Goal: Use online tool/utility: Use online tool/utility

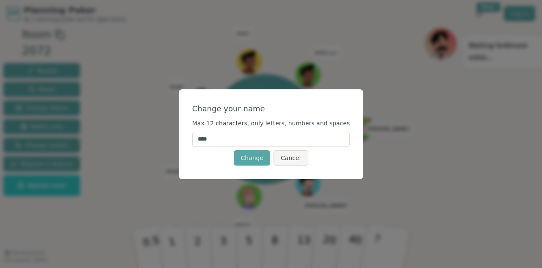
click at [251, 137] on input "****" at bounding box center [271, 139] width 158 height 15
type input "*****"
click button "Change" at bounding box center [252, 157] width 36 height 15
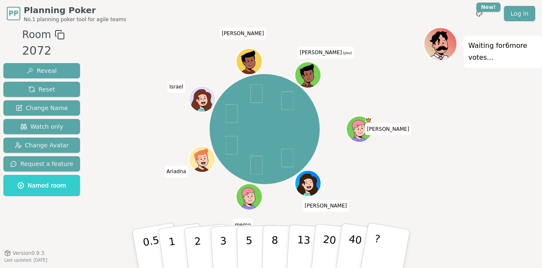
click at [312, 74] on icon at bounding box center [308, 74] width 25 height 3
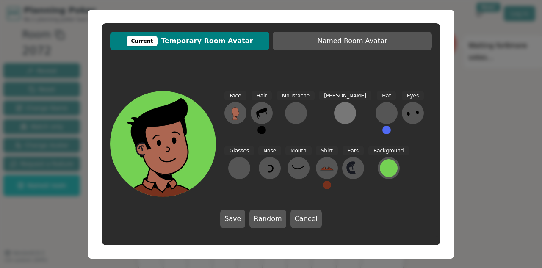
click at [335, 111] on button at bounding box center [345, 113] width 22 height 22
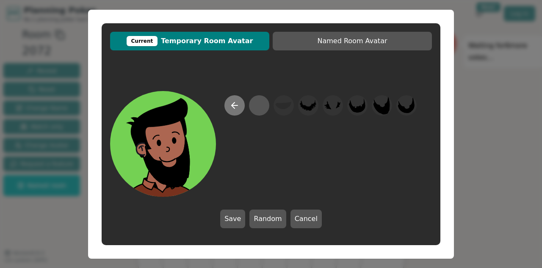
click at [239, 105] on icon at bounding box center [235, 105] width 10 height 10
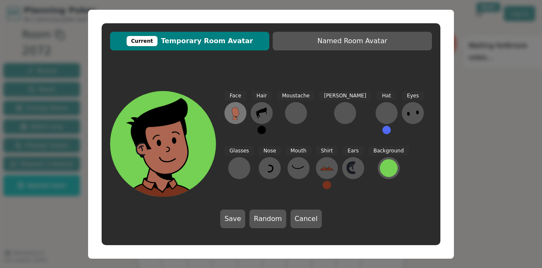
click at [235, 113] on icon at bounding box center [235, 111] width 7 height 9
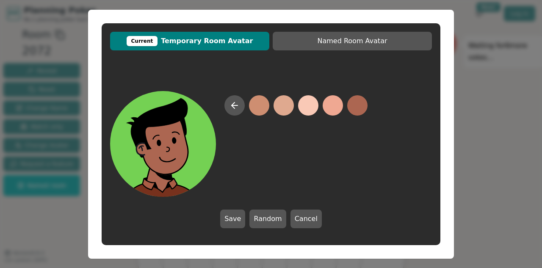
click at [235, 113] on button at bounding box center [234, 105] width 20 height 20
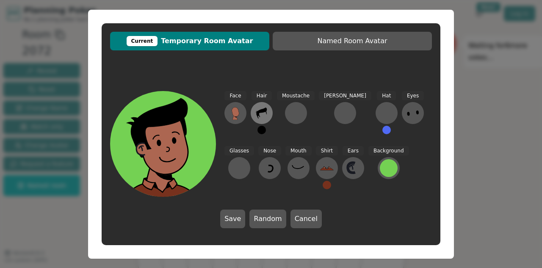
click at [262, 114] on icon at bounding box center [262, 113] width 14 height 14
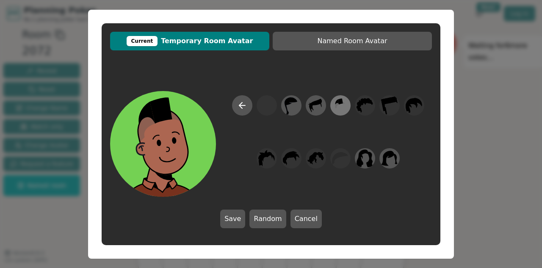
click at [338, 107] on icon at bounding box center [340, 105] width 17 height 19
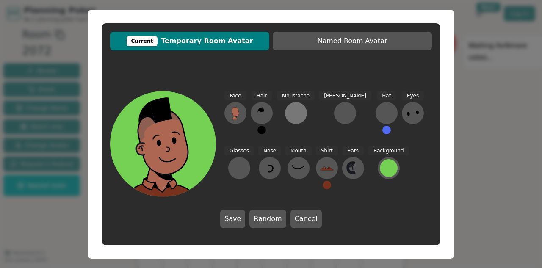
click at [297, 111] on div at bounding box center [296, 113] width 14 height 14
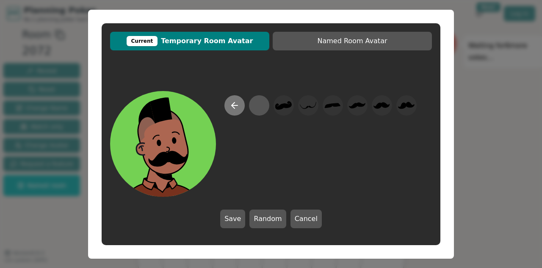
click at [230, 102] on icon at bounding box center [235, 105] width 10 height 10
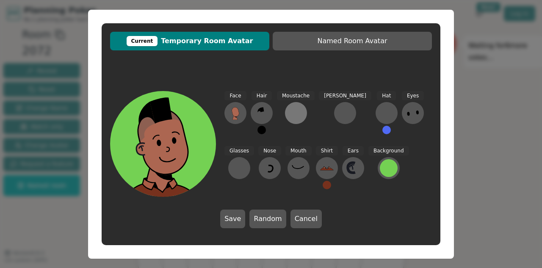
click at [297, 111] on div at bounding box center [296, 113] width 14 height 14
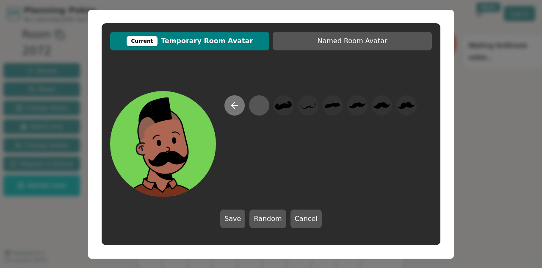
click at [234, 103] on icon at bounding box center [233, 105] width 3 height 6
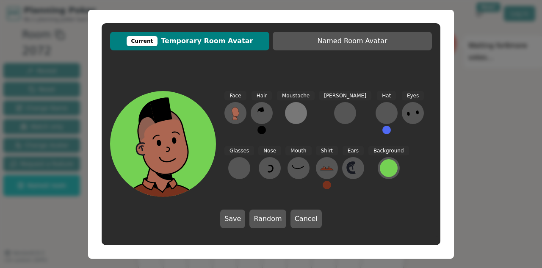
click at [294, 111] on div at bounding box center [296, 113] width 14 height 14
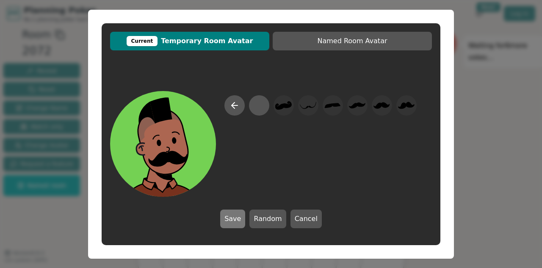
click at [240, 221] on button "Save" at bounding box center [232, 219] width 25 height 19
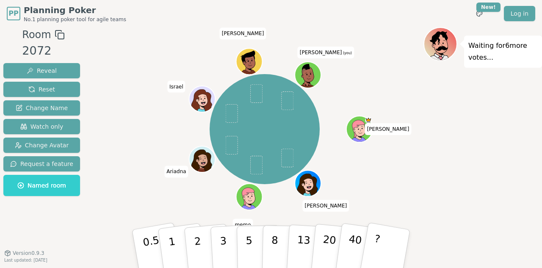
click at [309, 74] on icon at bounding box center [308, 74] width 25 height 3
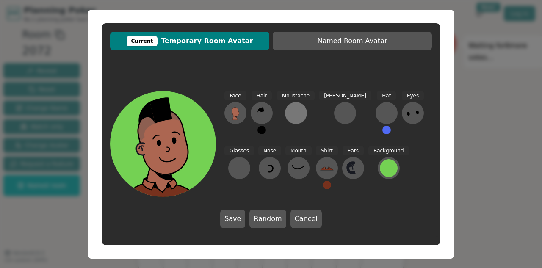
click at [292, 112] on div at bounding box center [296, 113] width 14 height 14
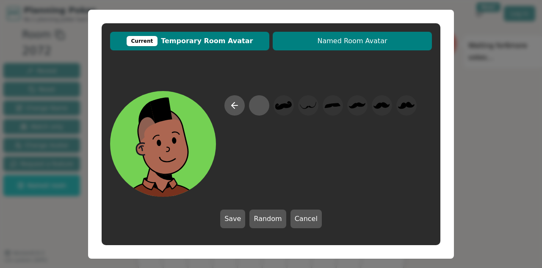
click at [334, 38] on span "Named Room Avatar" at bounding box center [352, 41] width 151 height 10
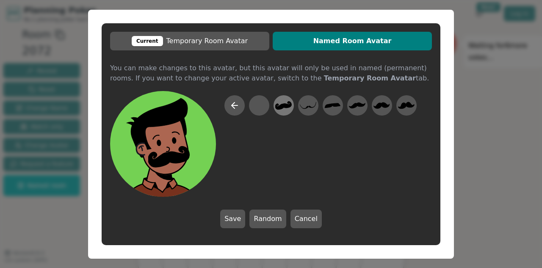
click at [284, 107] on icon at bounding box center [283, 105] width 17 height 8
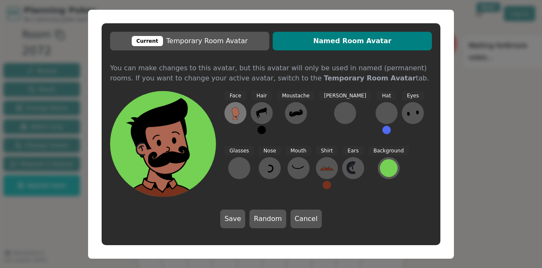
click at [237, 111] on icon at bounding box center [235, 111] width 7 height 9
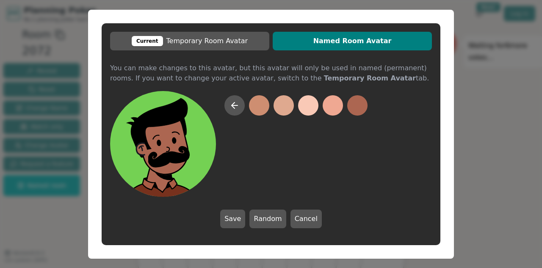
click at [237, 111] on button at bounding box center [234, 105] width 20 height 20
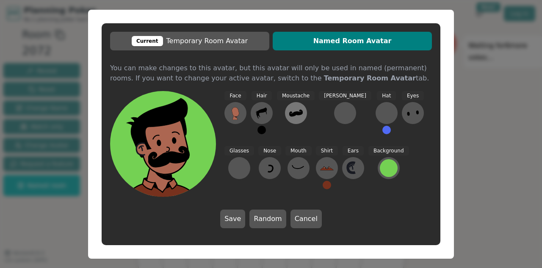
click at [291, 110] on icon at bounding box center [296, 113] width 14 height 14
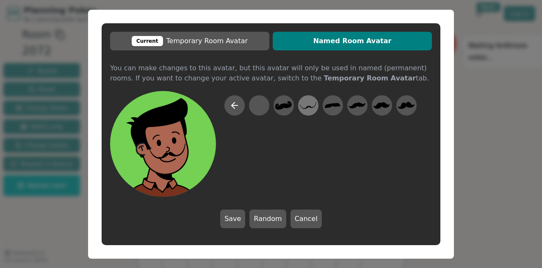
click at [310, 106] on icon at bounding box center [308, 105] width 17 height 7
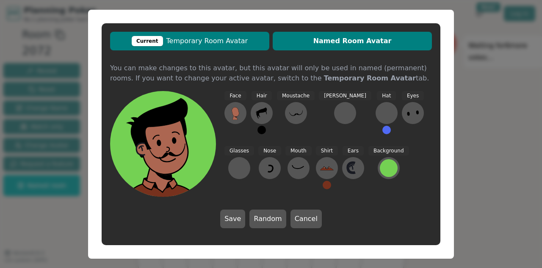
click at [200, 39] on span "Current Temporary Room Avatar" at bounding box center [189, 41] width 151 height 10
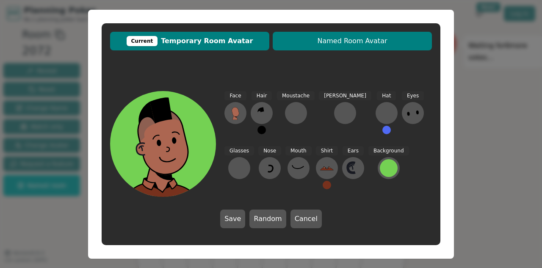
click at [347, 43] on span "Named Room Avatar" at bounding box center [352, 41] width 151 height 10
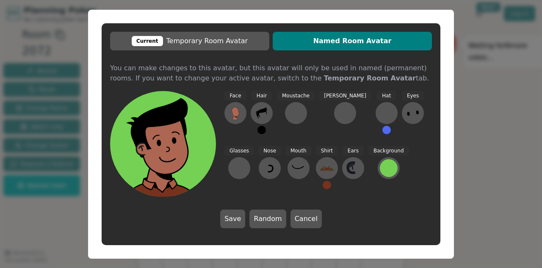
click at [350, 41] on span "Named Room Avatar" at bounding box center [352, 41] width 151 height 10
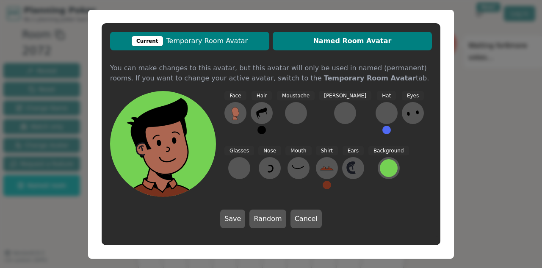
click at [232, 37] on span "Current Temporary Room Avatar" at bounding box center [189, 41] width 151 height 10
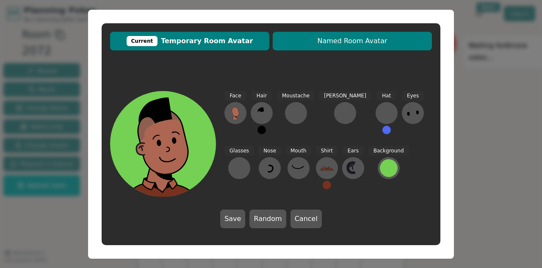
click at [310, 42] on span "Named Room Avatar" at bounding box center [352, 41] width 151 height 10
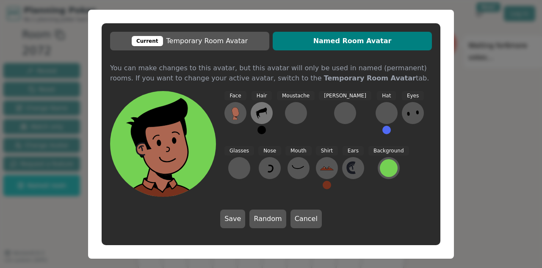
click at [262, 111] on icon at bounding box center [261, 113] width 11 height 11
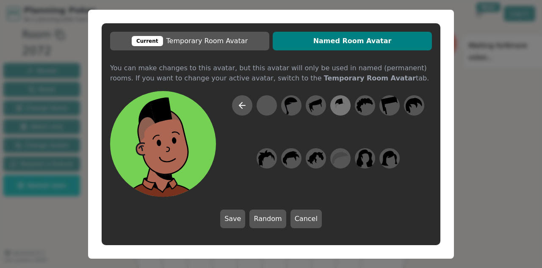
click at [338, 105] on icon at bounding box center [340, 105] width 17 height 19
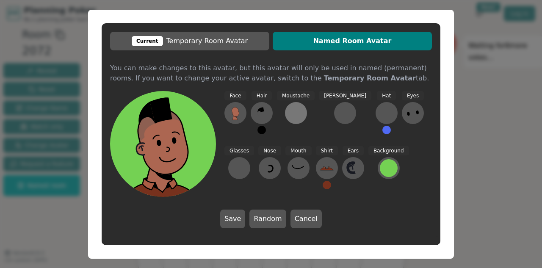
click at [293, 110] on div at bounding box center [296, 113] width 14 height 14
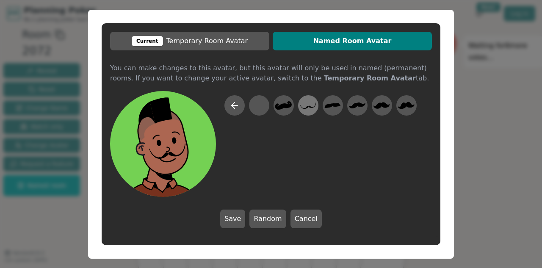
click at [307, 107] on icon at bounding box center [308, 105] width 17 height 7
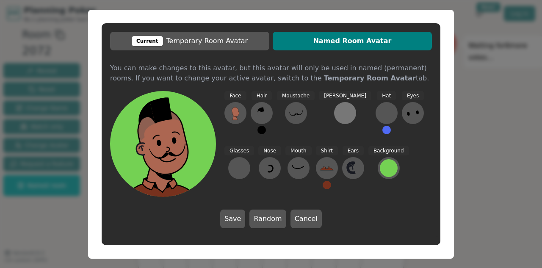
click at [338, 116] on div at bounding box center [345, 113] width 14 height 14
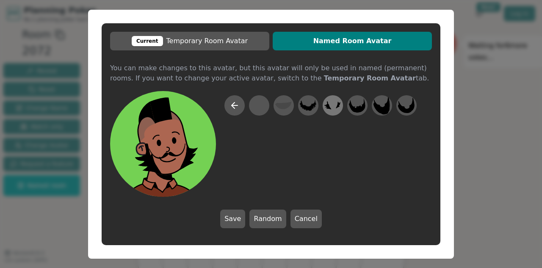
click at [330, 109] on icon at bounding box center [327, 105] width 7 height 8
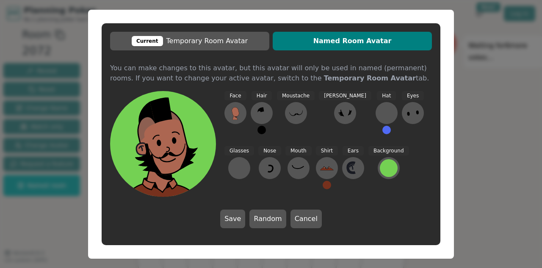
click at [338, 109] on icon at bounding box center [345, 113] width 14 height 14
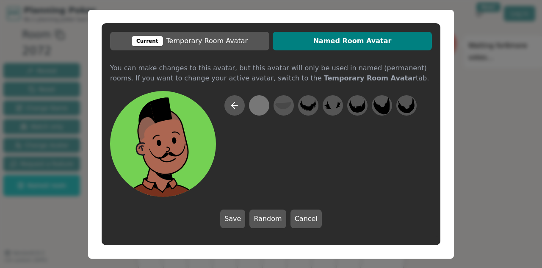
click at [258, 107] on div at bounding box center [259, 105] width 17 height 19
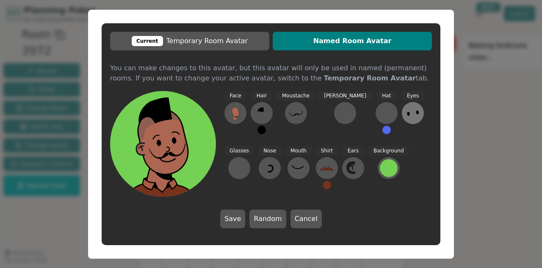
click at [416, 113] on ellipse at bounding box center [417, 113] width 3 height 4
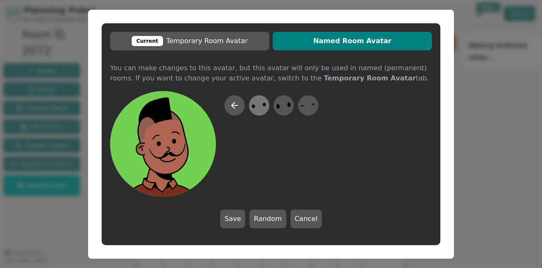
click at [260, 106] on icon at bounding box center [259, 105] width 17 height 19
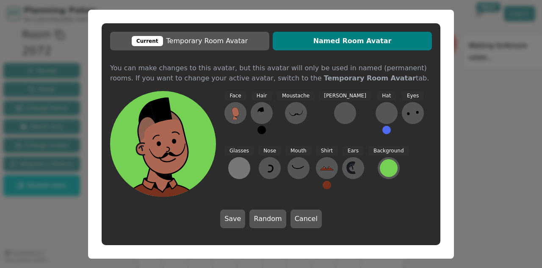
click at [246, 161] on div at bounding box center [240, 168] width 14 height 14
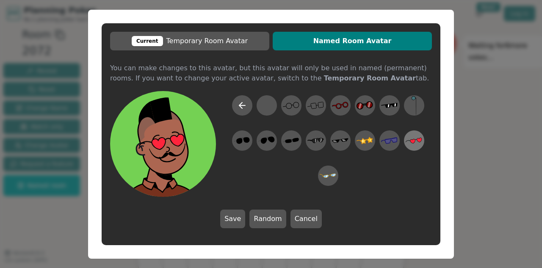
click at [414, 141] on icon at bounding box center [414, 141] width 17 height 6
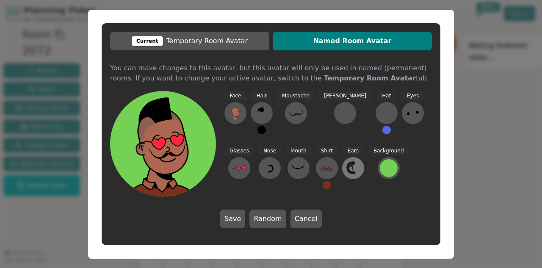
click at [346, 168] on icon at bounding box center [353, 168] width 14 height 14
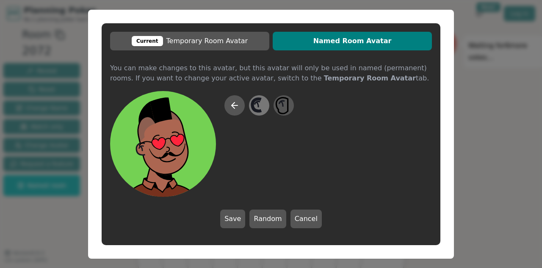
click at [268, 110] on div at bounding box center [259, 105] width 24 height 27
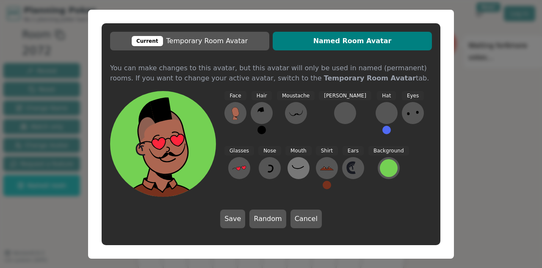
click at [292, 171] on icon at bounding box center [299, 168] width 14 height 14
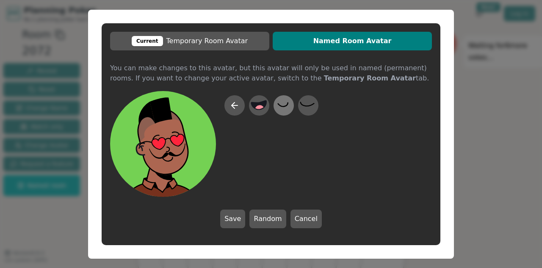
click at [282, 110] on icon at bounding box center [283, 105] width 17 height 19
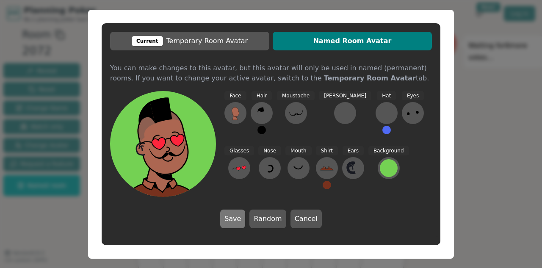
click at [233, 222] on button "Save" at bounding box center [232, 219] width 25 height 19
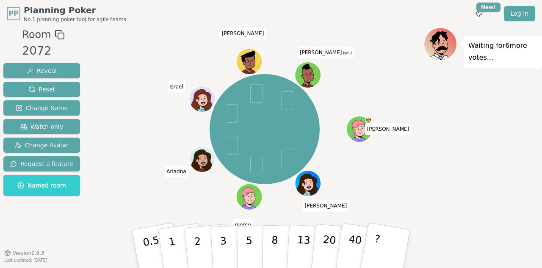
click at [313, 71] on icon at bounding box center [307, 71] width 25 height 14
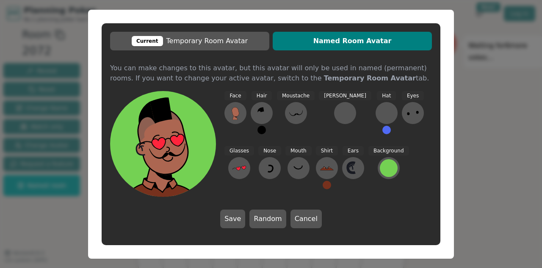
click at [342, 45] on span "Named Room Avatar" at bounding box center [352, 41] width 151 height 10
click at [235, 220] on button "Save" at bounding box center [232, 219] width 25 height 19
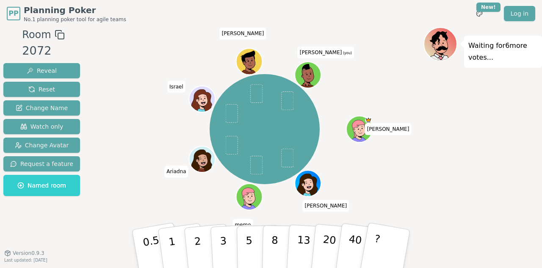
click at [314, 72] on icon at bounding box center [309, 73] width 20 height 3
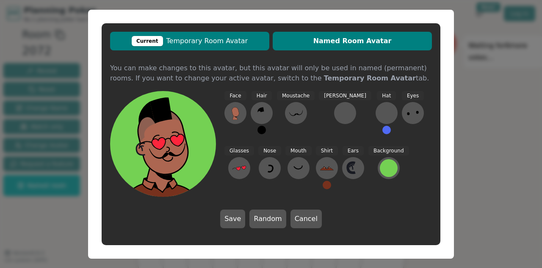
click at [189, 37] on span "Current Temporary Room Avatar" at bounding box center [189, 41] width 151 height 10
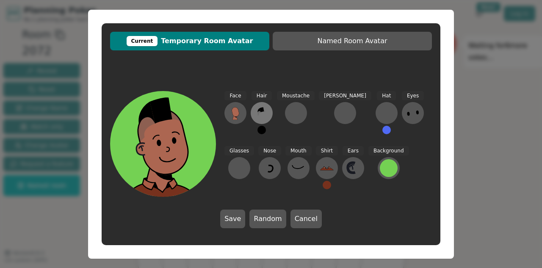
click at [266, 110] on icon at bounding box center [262, 113] width 14 height 14
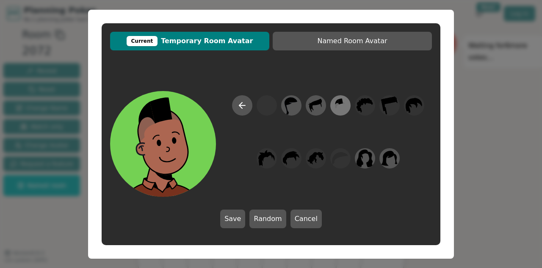
click at [343, 106] on icon at bounding box center [340, 105] width 17 height 19
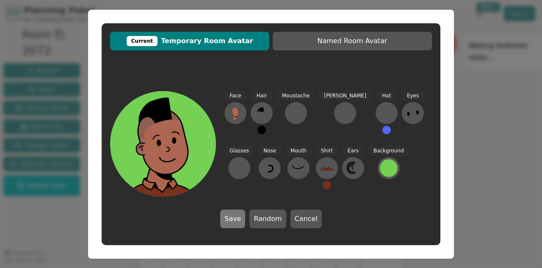
click at [237, 221] on button "Save" at bounding box center [232, 219] width 25 height 19
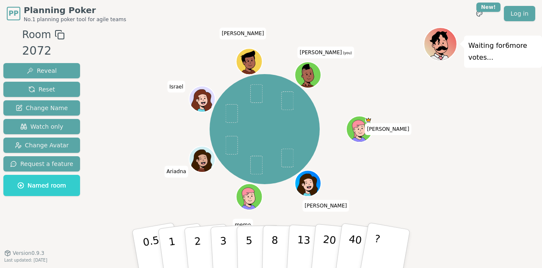
click at [307, 75] on ellipse at bounding box center [306, 75] width 1 height 2
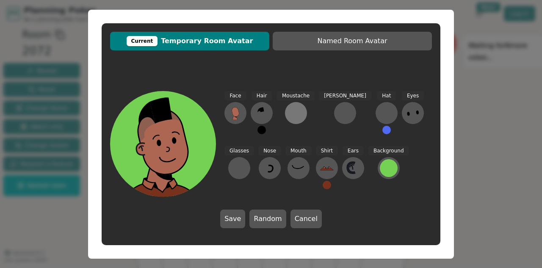
click at [296, 110] on div at bounding box center [296, 113] width 14 height 14
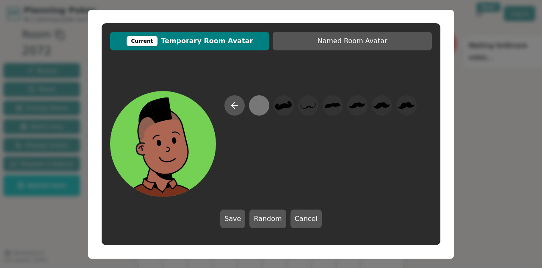
click at [264, 107] on div at bounding box center [259, 105] width 17 height 19
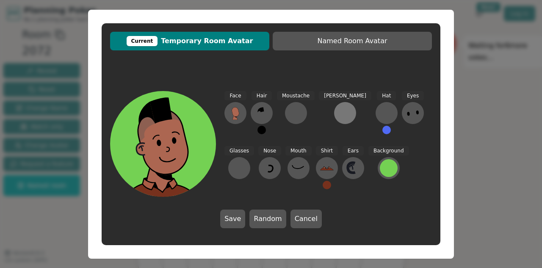
click at [338, 116] on div at bounding box center [345, 113] width 14 height 14
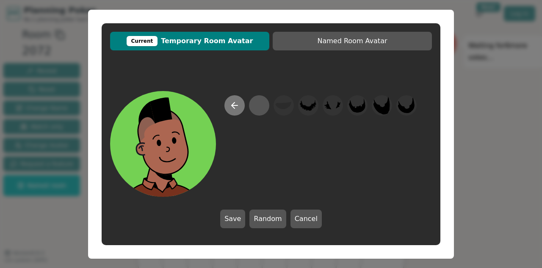
click at [238, 106] on icon at bounding box center [235, 105] width 10 height 10
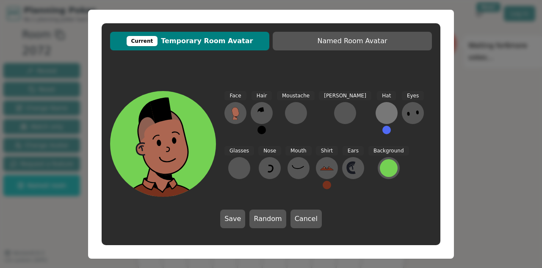
click at [380, 111] on div at bounding box center [387, 113] width 14 height 14
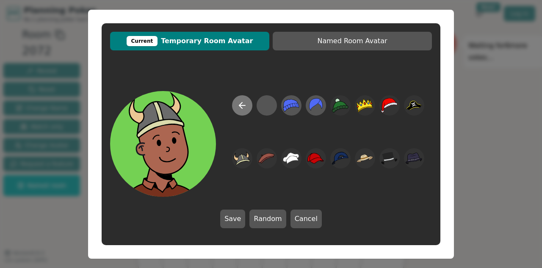
click at [250, 99] on button at bounding box center [242, 105] width 20 height 20
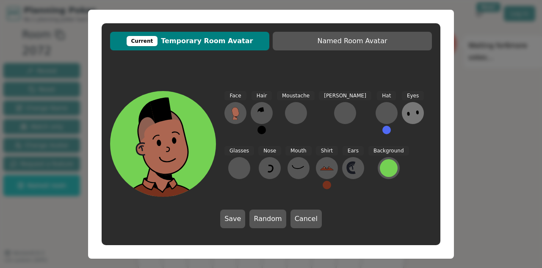
click at [406, 116] on icon at bounding box center [413, 113] width 14 height 14
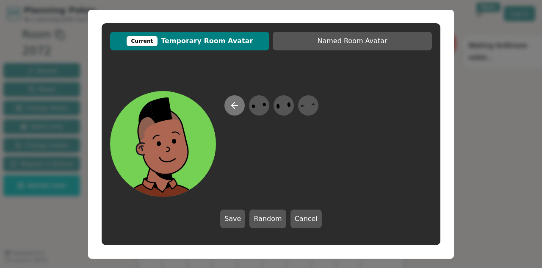
click at [234, 104] on icon at bounding box center [235, 105] width 10 height 10
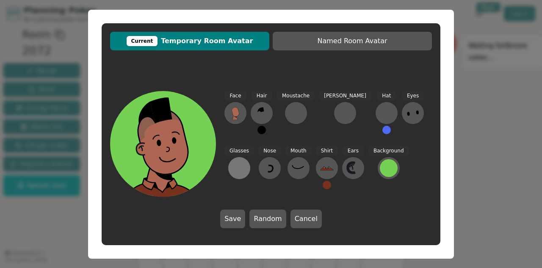
click at [246, 161] on div at bounding box center [240, 168] width 14 height 14
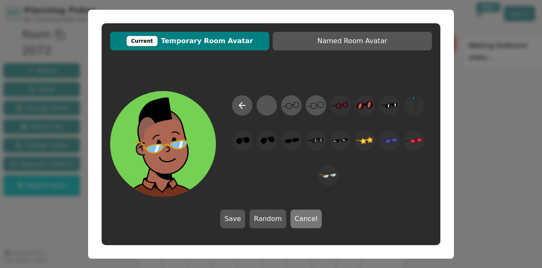
click at [312, 222] on button "Cancel" at bounding box center [306, 219] width 31 height 19
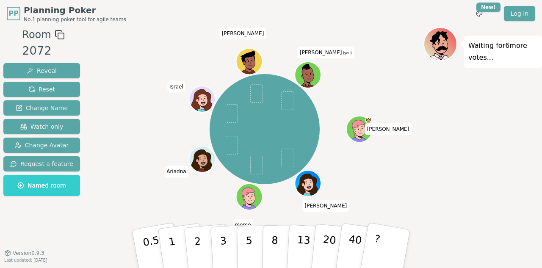
click at [317, 76] on div at bounding box center [308, 83] width 25 height 23
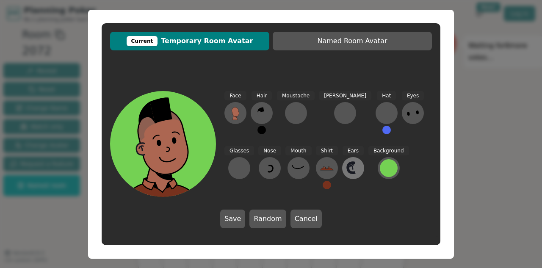
click at [346, 172] on icon at bounding box center [353, 168] width 14 height 14
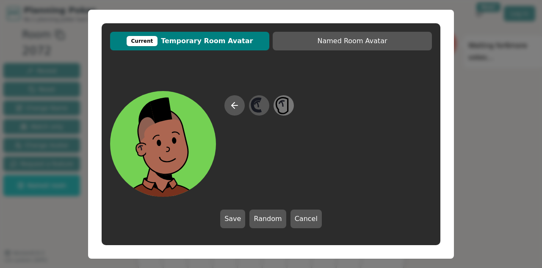
click at [285, 107] on icon at bounding box center [283, 105] width 17 height 19
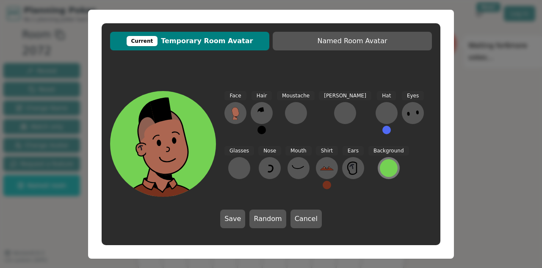
click at [380, 168] on div at bounding box center [389, 168] width 18 height 18
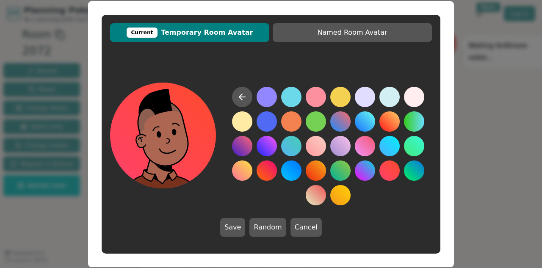
click at [386, 171] on button at bounding box center [389, 171] width 20 height 20
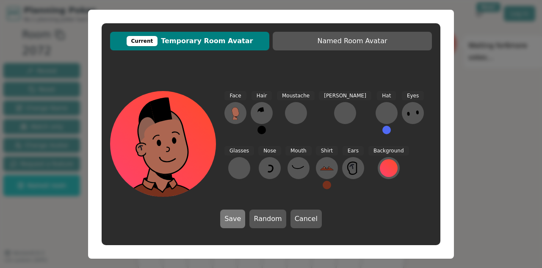
click at [244, 216] on button "Save" at bounding box center [232, 219] width 25 height 19
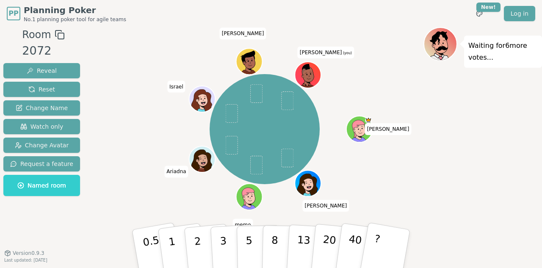
click at [318, 77] on div at bounding box center [308, 83] width 25 height 23
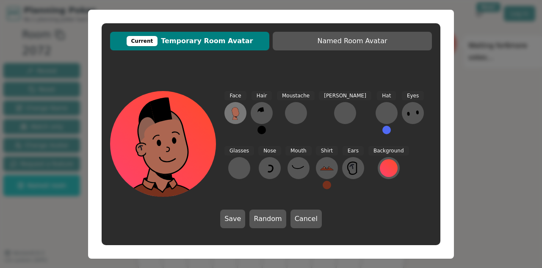
click at [240, 113] on icon at bounding box center [236, 113] width 14 height 14
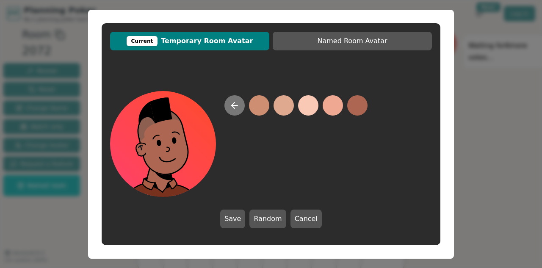
click at [237, 108] on icon at bounding box center [235, 105] width 10 height 10
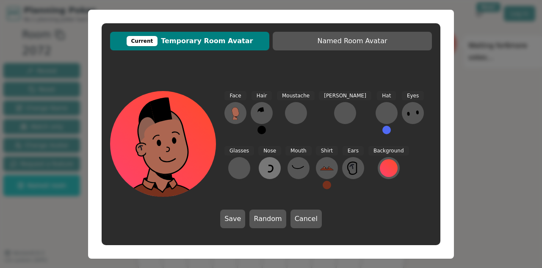
click at [263, 164] on icon at bounding box center [270, 168] width 14 height 14
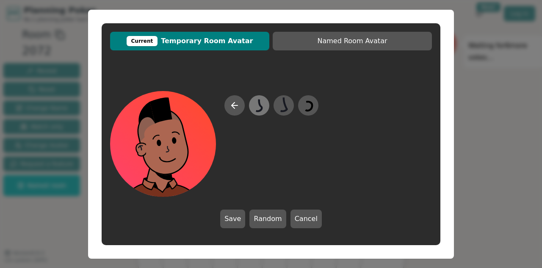
click at [261, 114] on icon at bounding box center [259, 105] width 17 height 19
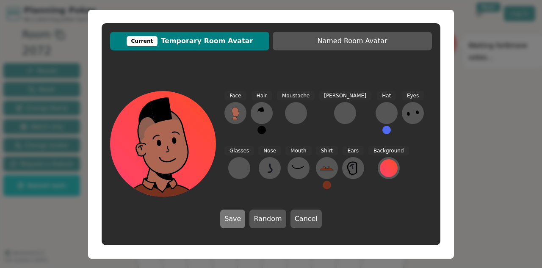
click at [235, 221] on button "Save" at bounding box center [232, 219] width 25 height 19
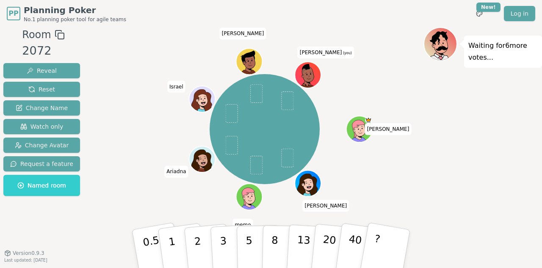
click at [312, 79] on icon at bounding box center [309, 79] width 13 height 4
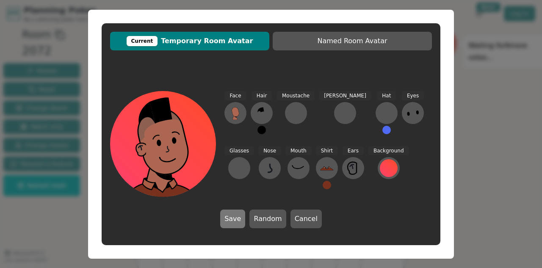
click at [241, 214] on button "Save" at bounding box center [232, 219] width 25 height 19
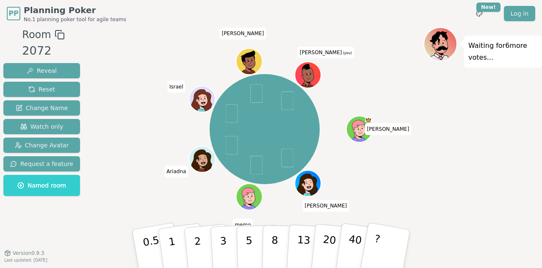
click at [307, 70] on icon at bounding box center [307, 71] width 25 height 14
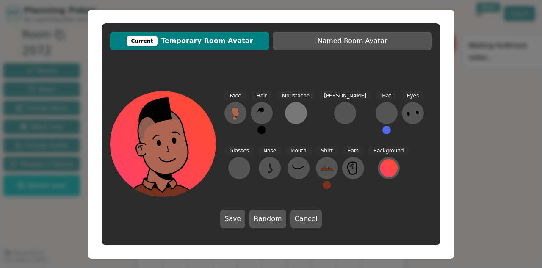
click at [295, 113] on div at bounding box center [296, 113] width 14 height 14
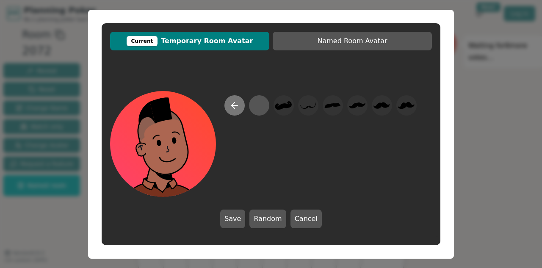
click at [240, 105] on button at bounding box center [234, 105] width 20 height 20
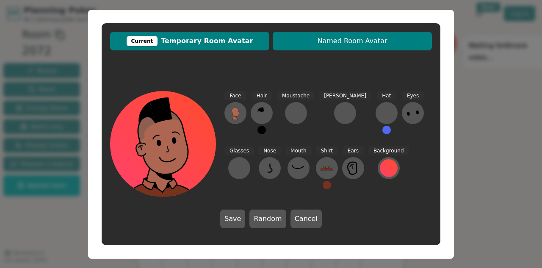
click at [332, 38] on span "Named Room Avatar" at bounding box center [352, 41] width 151 height 10
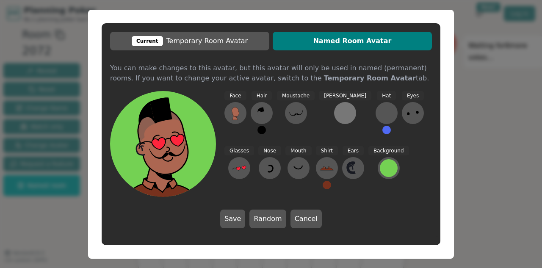
click at [338, 108] on div at bounding box center [345, 113] width 14 height 14
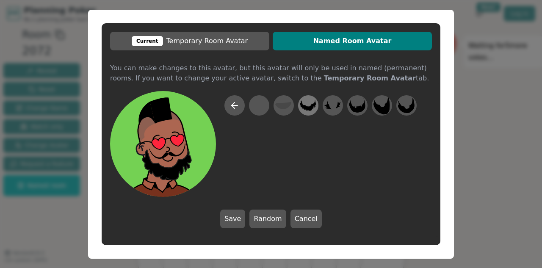
click at [303, 114] on icon at bounding box center [308, 105] width 17 height 19
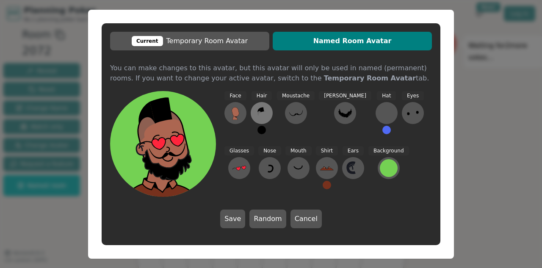
click at [269, 115] on button at bounding box center [262, 113] width 22 height 22
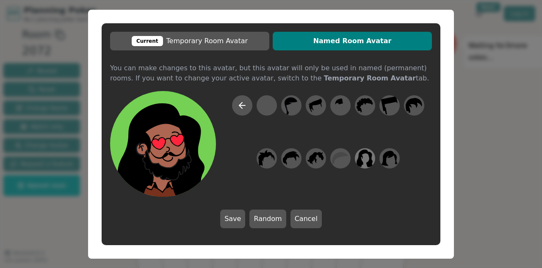
click at [369, 159] on icon at bounding box center [365, 158] width 17 height 19
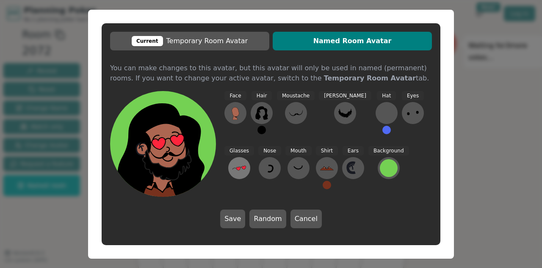
click at [246, 161] on icon at bounding box center [240, 168] width 14 height 14
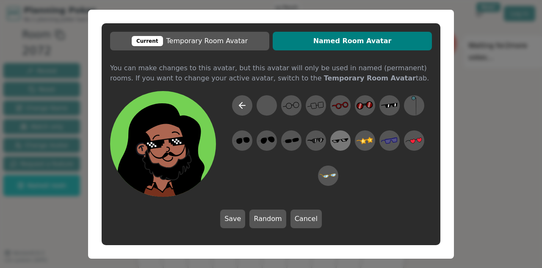
click at [338, 138] on icon at bounding box center [340, 140] width 17 height 19
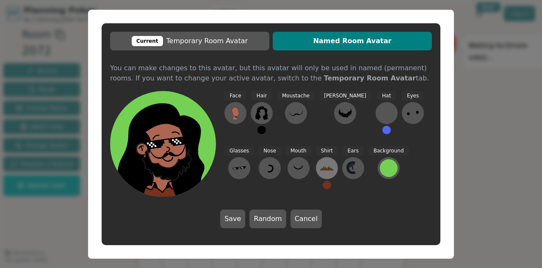
click at [320, 172] on icon at bounding box center [327, 168] width 14 height 14
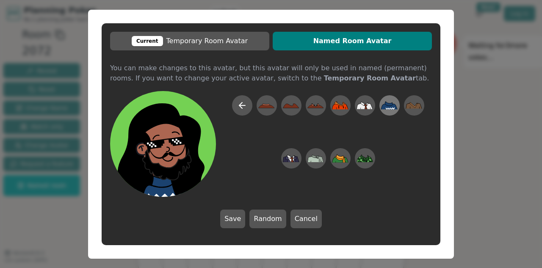
click at [391, 108] on icon at bounding box center [390, 108] width 9 height 2
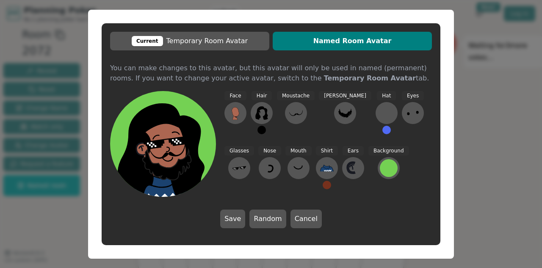
click at [305, 115] on div "Moustache" at bounding box center [296, 116] width 38 height 51
click at [338, 115] on icon at bounding box center [345, 113] width 14 height 14
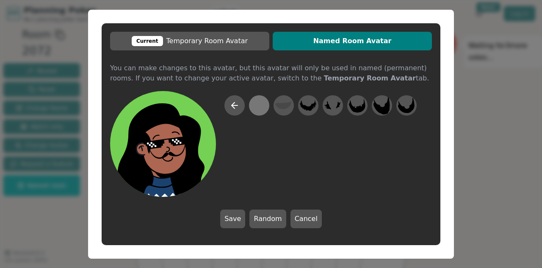
click at [266, 106] on div at bounding box center [259, 105] width 17 height 19
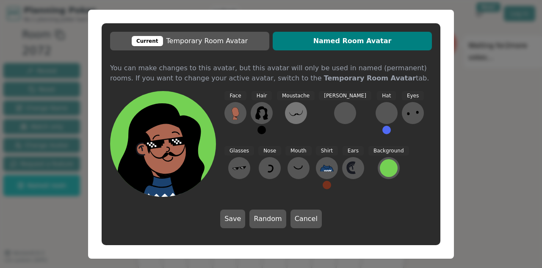
click at [303, 117] on button at bounding box center [296, 113] width 22 height 22
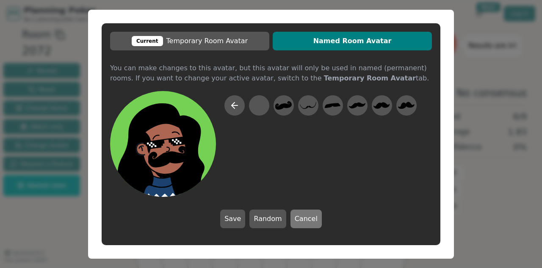
click at [300, 221] on button "Cancel" at bounding box center [306, 219] width 31 height 19
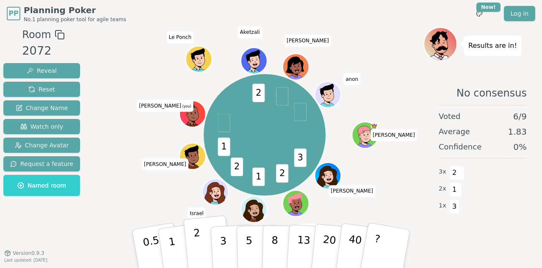
click at [200, 252] on p "2" at bounding box center [198, 250] width 11 height 46
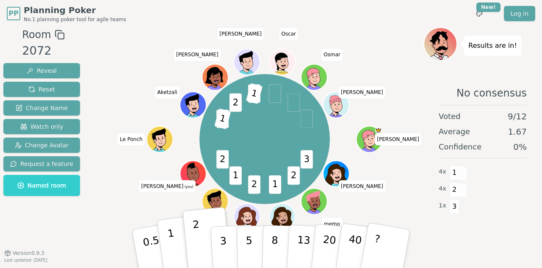
click at [176, 246] on button "1" at bounding box center [182, 249] width 50 height 69
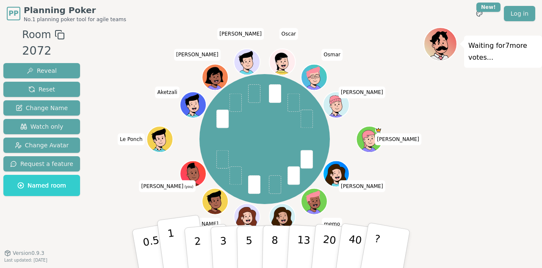
click at [177, 242] on button "1" at bounding box center [182, 249] width 50 height 69
click at [197, 169] on icon at bounding box center [192, 170] width 25 height 14
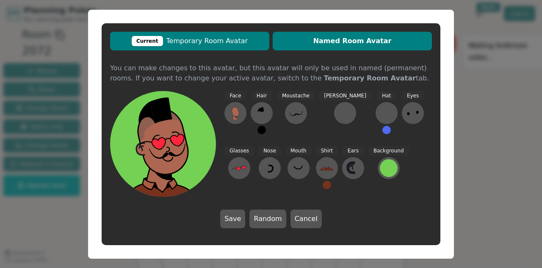
click at [224, 42] on span "Current Temporary Room Avatar" at bounding box center [189, 41] width 151 height 10
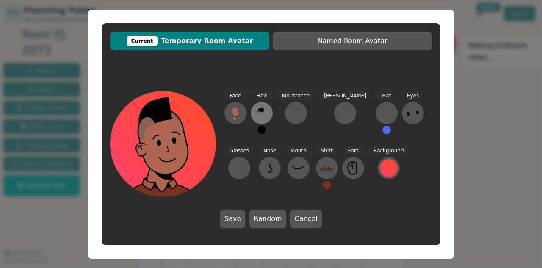
click at [270, 110] on button at bounding box center [262, 113] width 22 height 22
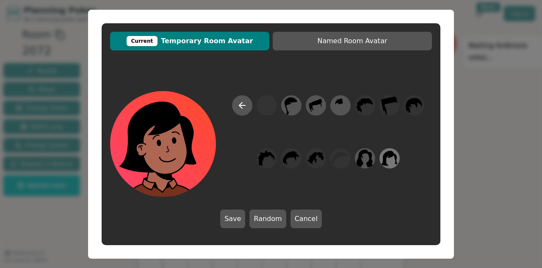
click at [392, 158] on icon at bounding box center [389, 158] width 17 height 19
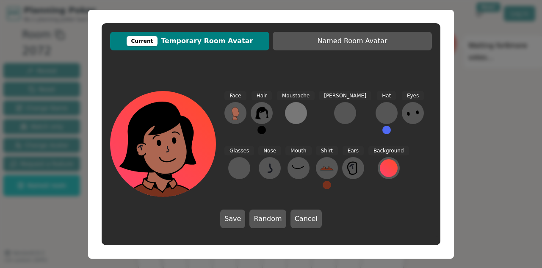
click at [299, 111] on div at bounding box center [296, 113] width 14 height 14
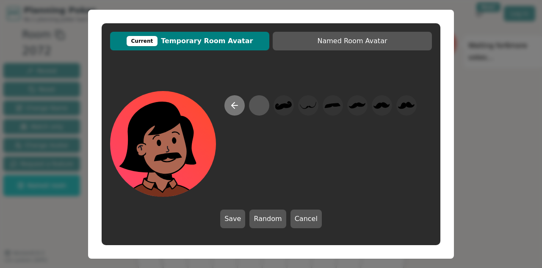
click at [236, 103] on icon at bounding box center [235, 105] width 10 height 10
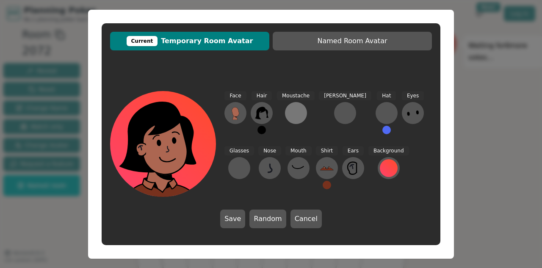
click at [293, 109] on div at bounding box center [296, 113] width 14 height 14
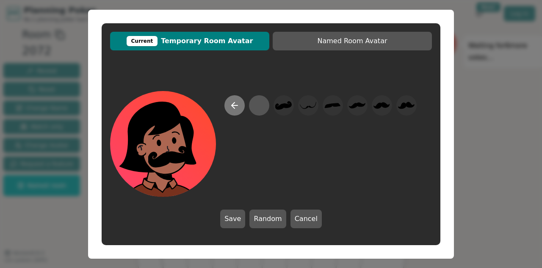
click at [231, 105] on icon at bounding box center [235, 105] width 10 height 10
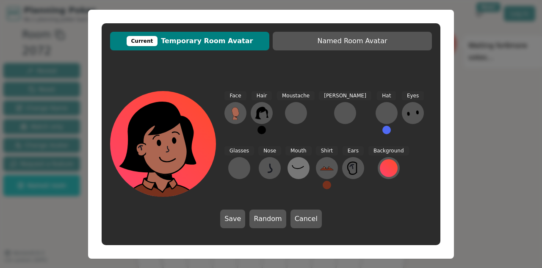
click at [292, 165] on icon at bounding box center [299, 168] width 14 height 14
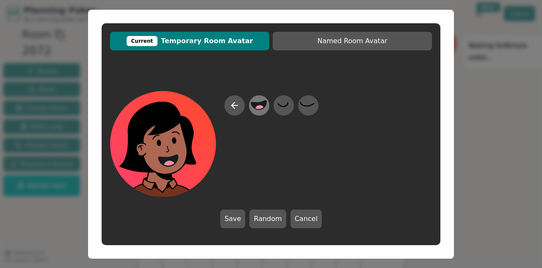
click at [263, 110] on circle at bounding box center [260, 110] width 11 height 11
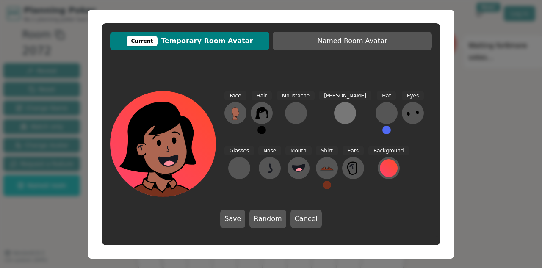
click at [334, 110] on button at bounding box center [345, 113] width 22 height 22
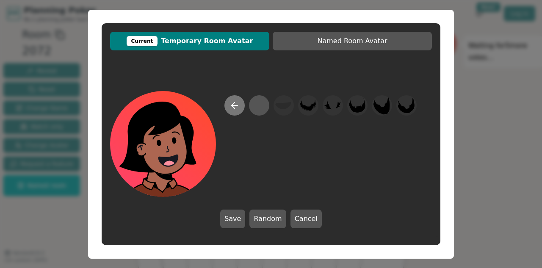
click at [231, 104] on icon at bounding box center [235, 105] width 10 height 10
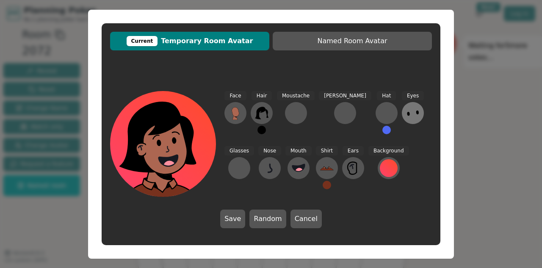
click at [406, 109] on icon at bounding box center [413, 113] width 14 height 14
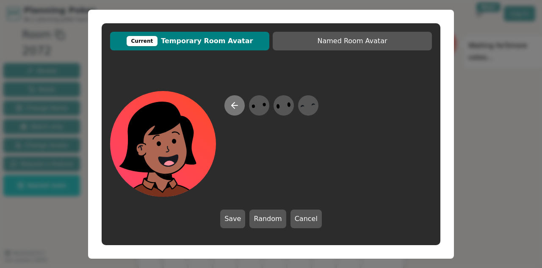
click at [231, 102] on icon at bounding box center [235, 105] width 10 height 10
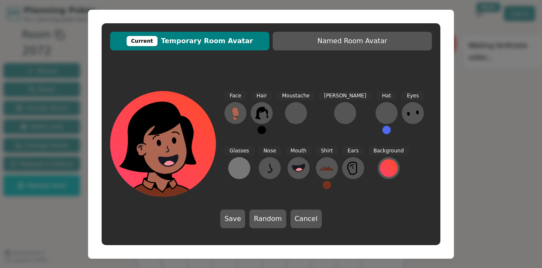
click at [246, 161] on div at bounding box center [240, 168] width 14 height 14
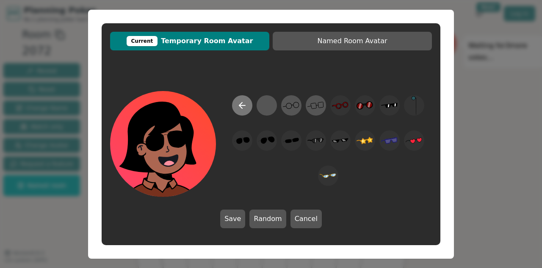
click at [246, 99] on button at bounding box center [242, 105] width 20 height 20
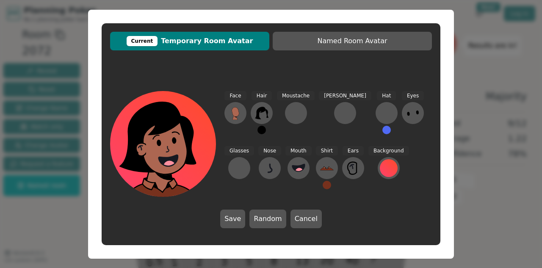
click at [492, 47] on div "Current Temporary Room Avatar Named Room Avatar Face Hair Moustache [PERSON_NAM…" at bounding box center [271, 134] width 542 height 268
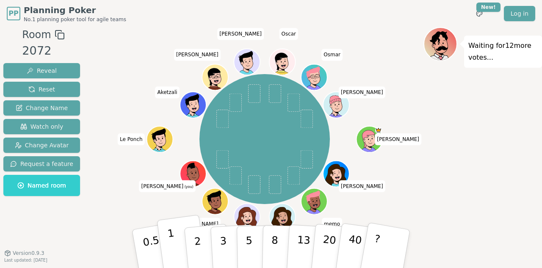
click at [175, 237] on button "1" at bounding box center [182, 249] width 50 height 69
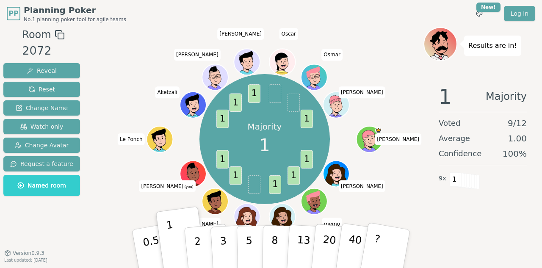
click at [198, 173] on icon at bounding box center [193, 173] width 25 height 3
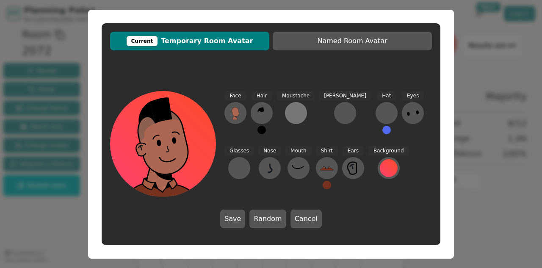
click at [289, 111] on div at bounding box center [296, 113] width 14 height 14
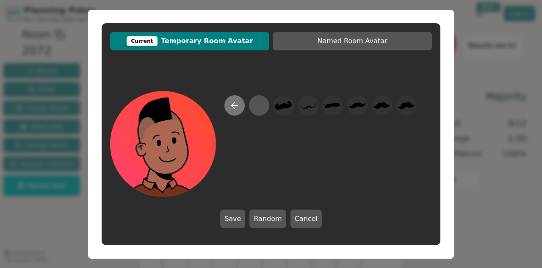
click at [233, 104] on icon at bounding box center [233, 105] width 3 height 6
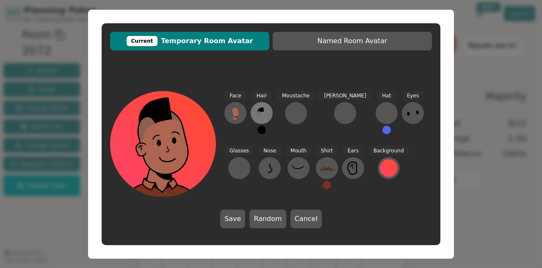
click at [263, 111] on icon at bounding box center [262, 110] width 4 height 5
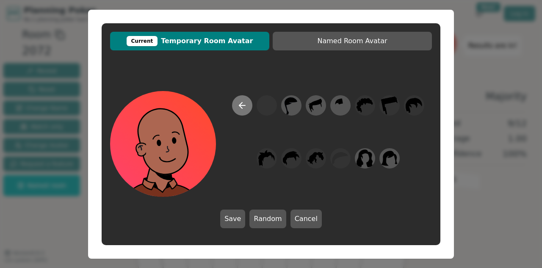
click at [234, 108] on button at bounding box center [242, 105] width 20 height 20
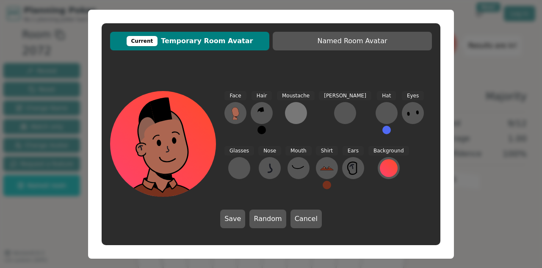
click at [295, 109] on div at bounding box center [296, 113] width 14 height 14
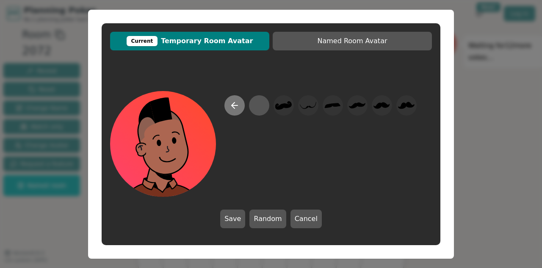
click at [231, 107] on icon at bounding box center [235, 105] width 10 height 10
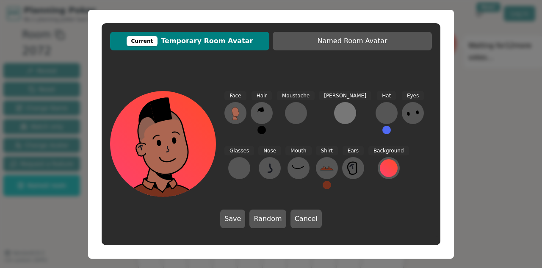
click at [338, 113] on div at bounding box center [345, 113] width 14 height 14
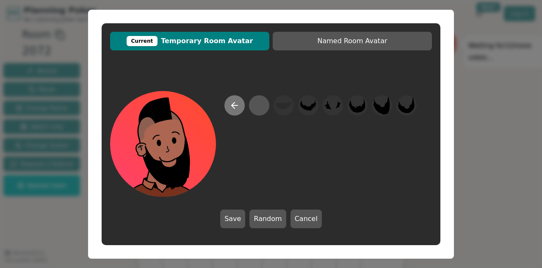
click at [233, 107] on icon at bounding box center [233, 105] width 3 height 6
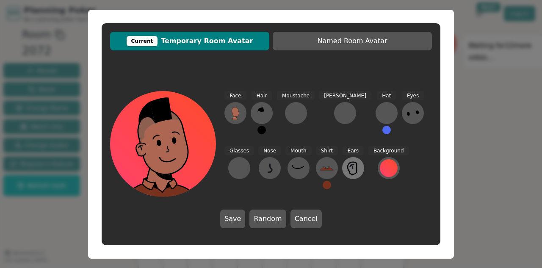
click at [346, 169] on icon at bounding box center [353, 168] width 14 height 14
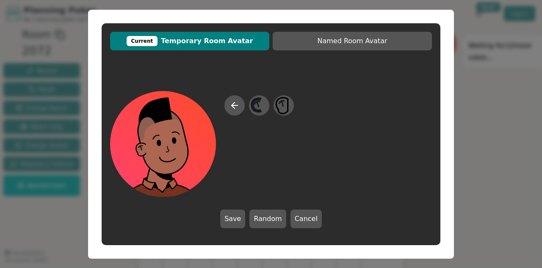
click at [221, 102] on div at bounding box center [271, 144] width 322 height 106
click at [232, 105] on icon at bounding box center [235, 105] width 6 height 0
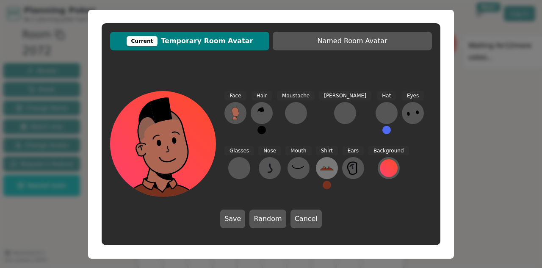
click at [320, 171] on icon at bounding box center [327, 168] width 14 height 14
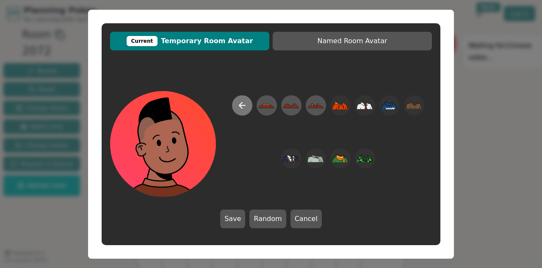
click at [239, 103] on icon at bounding box center [242, 105] width 10 height 10
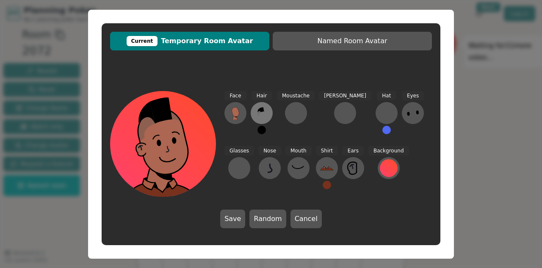
click at [256, 108] on icon at bounding box center [262, 113] width 14 height 14
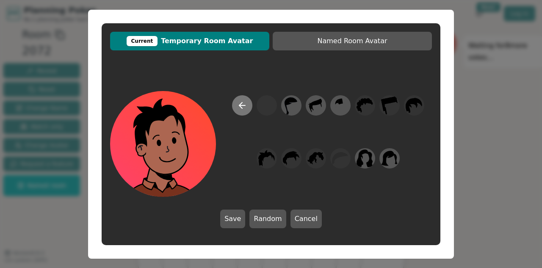
click at [244, 107] on icon at bounding box center [242, 105] width 10 height 10
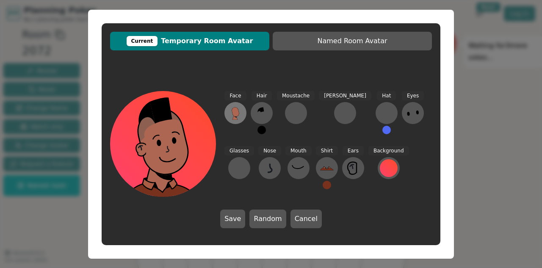
click at [233, 111] on icon at bounding box center [235, 111] width 7 height 9
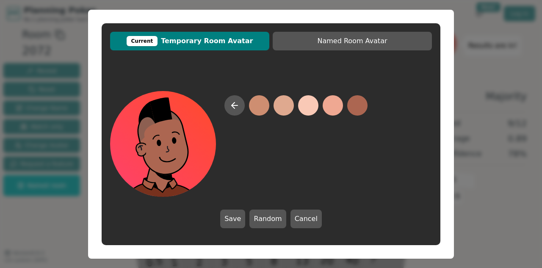
click at [362, 107] on button at bounding box center [357, 105] width 20 height 20
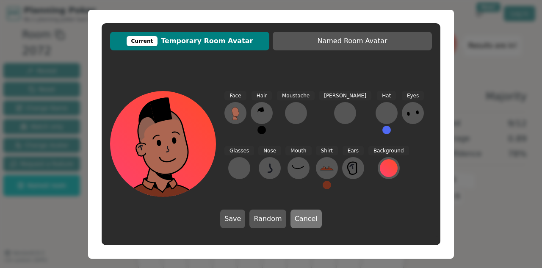
click at [316, 222] on button "Cancel" at bounding box center [306, 219] width 31 height 19
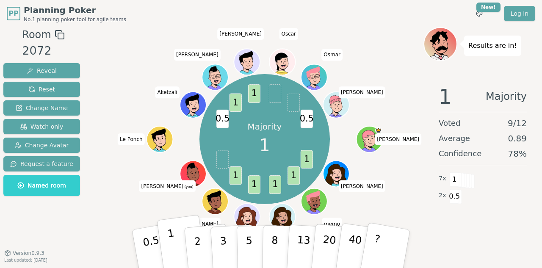
click at [172, 242] on p "1" at bounding box center [173, 250] width 13 height 46
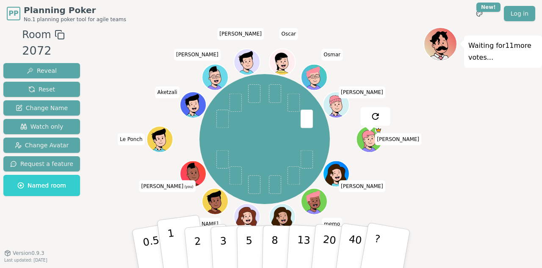
click at [174, 244] on p "1" at bounding box center [173, 250] width 13 height 46
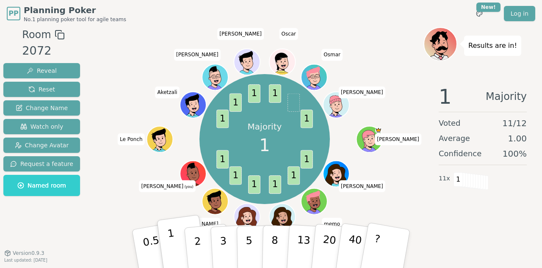
click at [167, 236] on button "1" at bounding box center [182, 249] width 50 height 69
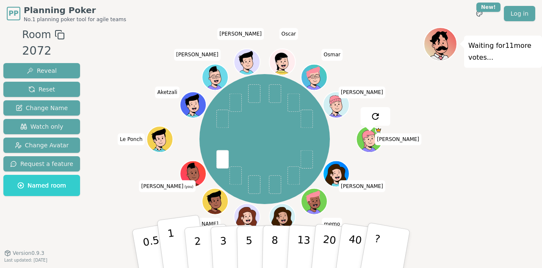
click at [167, 236] on button "1" at bounding box center [182, 249] width 50 height 69
click at [182, 242] on button "1" at bounding box center [182, 249] width 50 height 69
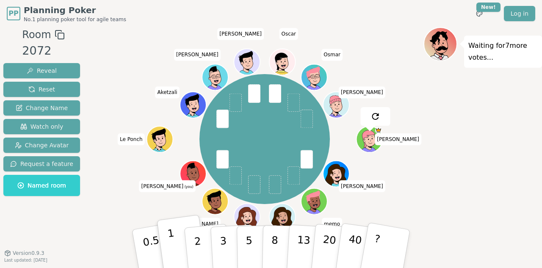
click at [182, 242] on button "1" at bounding box center [182, 249] width 50 height 69
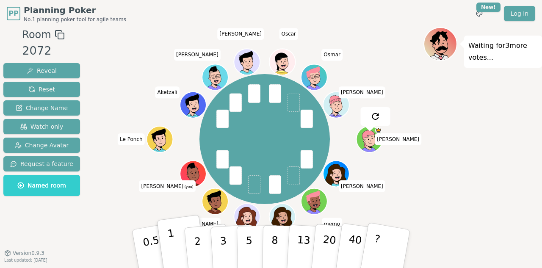
click at [181, 243] on button "1" at bounding box center [182, 249] width 50 height 69
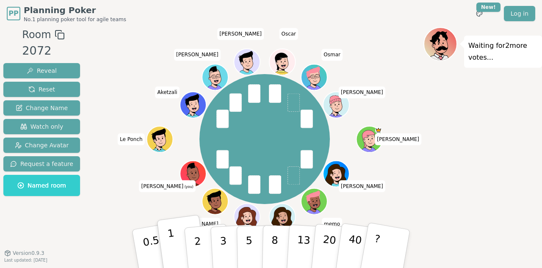
click at [181, 243] on button "1" at bounding box center [182, 249] width 50 height 69
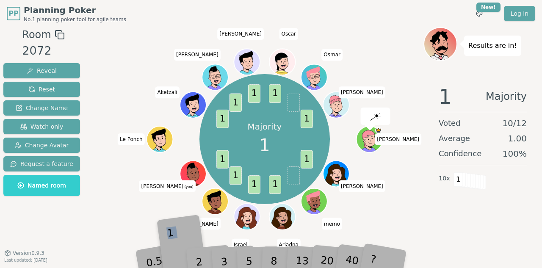
click at [181, 243] on div "1" at bounding box center [182, 249] width 29 height 33
